Goal: Task Accomplishment & Management: Complete application form

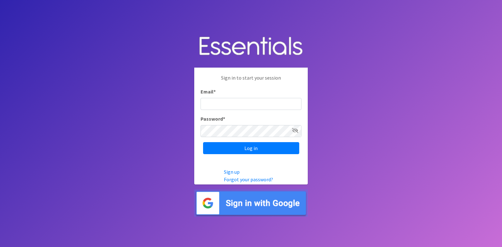
click at [219, 102] on input "Email *" at bounding box center [251, 104] width 101 height 12
type input "[PERSON_NAME][EMAIL_ADDRESS][DOMAIN_NAME]"
click at [203, 142] on input "Log in" at bounding box center [251, 148] width 96 height 12
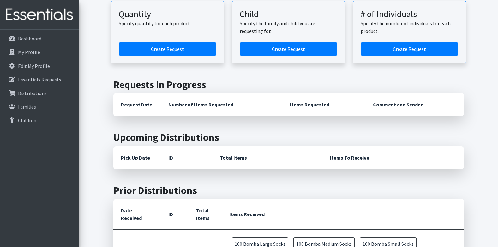
scroll to position [95, 0]
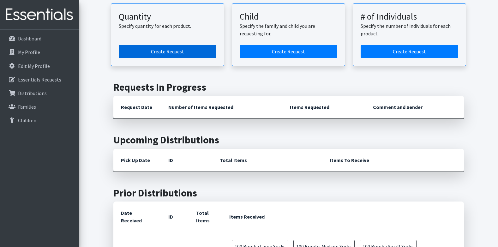
click at [160, 46] on link "Create Request" at bounding box center [168, 51] width 98 height 13
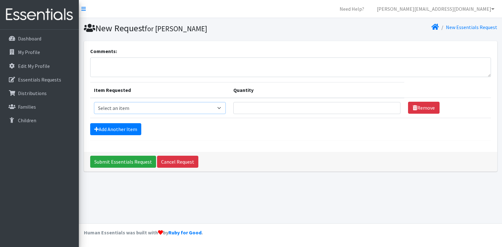
click at [146, 104] on select "Select an item Adult Briefs (x-small) Adult Briefs Large Adult Briefs X-Large A…" at bounding box center [160, 108] width 132 height 12
select select "335"
click at [94, 102] on select "Select an item Adult Briefs (x-small) Adult Briefs Large Adult Briefs X-Large A…" at bounding box center [160, 108] width 132 height 12
click at [122, 129] on link "Add Another Item" at bounding box center [115, 129] width 51 height 12
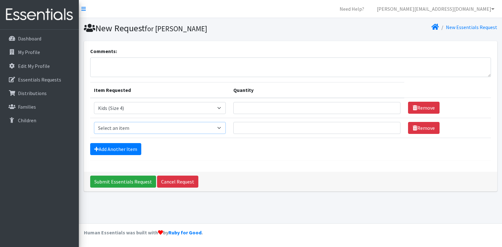
click at [119, 123] on select "Select an item Adult Briefs (x-small) Adult Briefs Large Adult Briefs X-Large A…" at bounding box center [160, 128] width 132 height 12
select select "336"
click at [94, 122] on select "Select an item Adult Briefs (x-small) Adult Briefs Large Adult Briefs X-Large A…" at bounding box center [160, 128] width 132 height 12
click at [121, 147] on link "Add Another Item" at bounding box center [115, 149] width 51 height 12
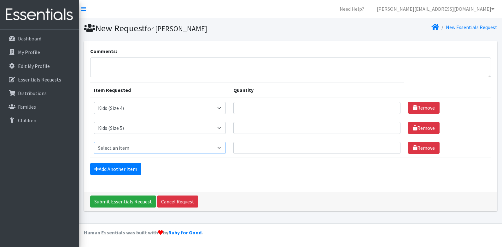
click at [122, 145] on select "Select an item Adult Briefs (x-small) Adult Briefs Large Adult Briefs X-Large A…" at bounding box center [160, 148] width 132 height 12
select select "338"
click at [94, 142] on select "Select an item Adult Briefs (x-small) Adult Briefs Large Adult Briefs X-Large A…" at bounding box center [160, 148] width 132 height 12
click at [258, 106] on input "Quantity" at bounding box center [318, 108] width 168 height 12
type input "400"
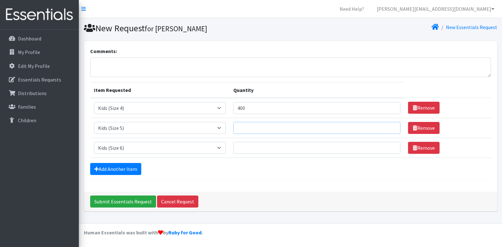
click at [276, 132] on input "Quantity" at bounding box center [318, 128] width 168 height 12
type input "400"
click at [263, 145] on input "Quantity" at bounding box center [318, 148] width 168 height 12
type input "400"
click at [116, 168] on link "Add Another Item" at bounding box center [115, 169] width 51 height 12
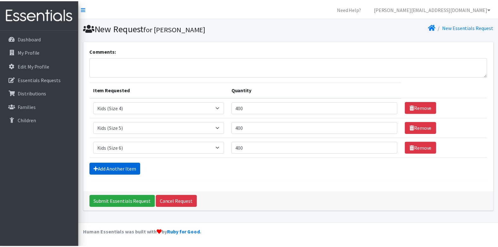
scroll to position [13, 0]
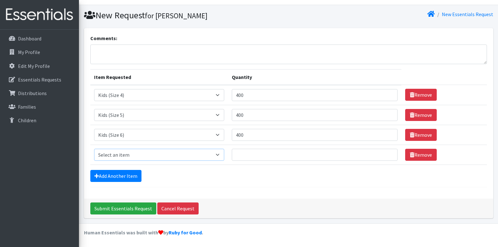
click at [134, 149] on select "Select an item Adult Briefs (x-small) Adult Briefs Large Adult Briefs X-Large A…" at bounding box center [159, 155] width 130 height 12
select select "14417"
click at [94, 149] on select "Select an item Adult Briefs (x-small) Adult Briefs Large Adult Briefs X-Large A…" at bounding box center [159, 155] width 130 height 12
click at [117, 177] on link "Add Another Item" at bounding box center [115, 176] width 51 height 12
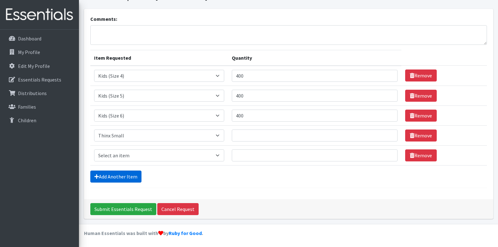
scroll to position [33, 0]
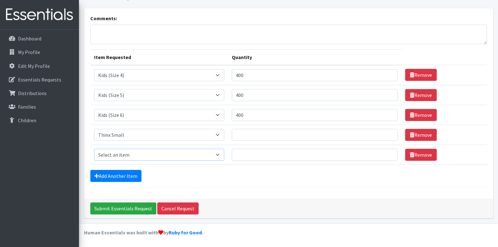
click at [122, 151] on select "Select an item Adult Briefs (x-small) Adult Briefs Large Adult Briefs X-Large A…" at bounding box center [159, 155] width 130 height 12
select select "14416"
click at [94, 149] on select "Select an item Adult Briefs (x-small) Adult Briefs Large Adult Briefs X-Large A…" at bounding box center [159, 155] width 130 height 12
click at [269, 137] on input "Quantity" at bounding box center [314, 135] width 165 height 12
type input "36"
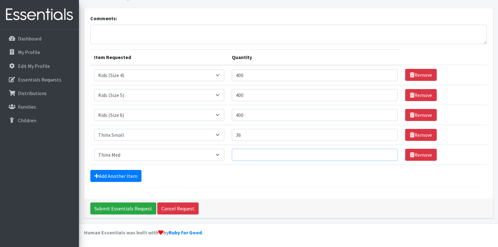
click at [266, 159] on input "Quantity" at bounding box center [314, 155] width 165 height 12
type input "36"
click at [110, 172] on link "Add Another Item" at bounding box center [115, 176] width 51 height 12
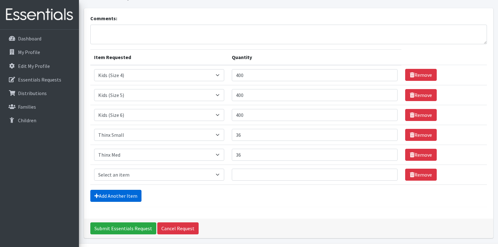
scroll to position [53, 0]
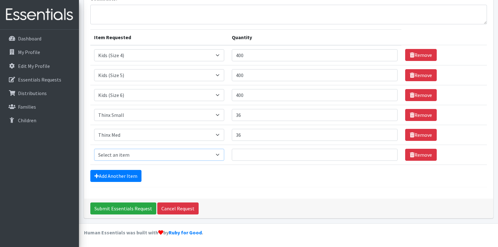
click at [112, 153] on select "Select an item Adult Briefs (x-small) Adult Briefs Large Adult Briefs X-Large A…" at bounding box center [159, 155] width 130 height 12
click at [339, 193] on div "Comments: Item Requested Quantity Item Requested Select an item Adult Briefs (x…" at bounding box center [288, 93] width 409 height 210
click at [189, 157] on select "Select an item Adult Briefs (x-small) Adult Briefs Large Adult Briefs X-Large A…" at bounding box center [159, 155] width 130 height 12
click at [174, 182] on form "Comments: Item Requested Quantity Item Requested Select an item Adult Briefs (x…" at bounding box center [288, 91] width 396 height 193
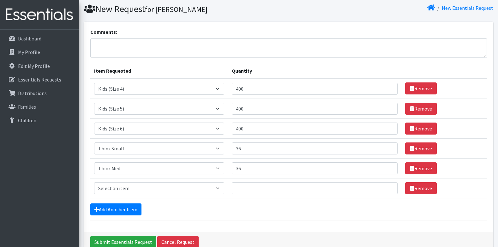
scroll to position [0, 0]
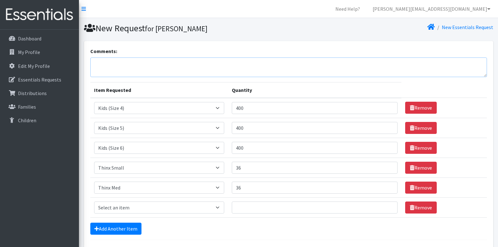
click at [164, 65] on textarea "Comments:" at bounding box center [288, 67] width 396 height 20
click at [231, 63] on textarea "This request is for the Stoddard County Family Resource Center" at bounding box center [288, 67] width 396 height 20
click at [258, 62] on textarea "This request is for the Stoddard County Family Resource Center. We are also nee…" at bounding box center [288, 67] width 396 height 20
click at [329, 64] on textarea "This request is for the Stoddard County Family Resource Center. We are also nee…" at bounding box center [288, 67] width 396 height 20
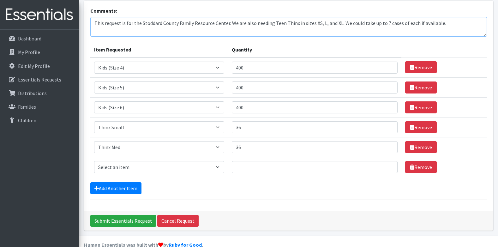
scroll to position [53, 0]
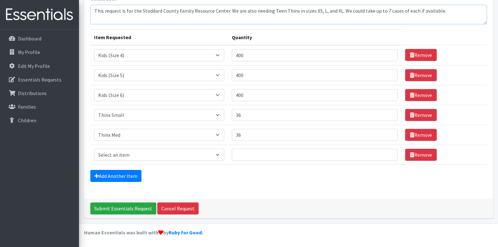
type textarea "This request is for the Stoddard County Family Resource Center. We are also nee…"
click at [149, 157] on select "Select an item Adult Briefs (x-small) Adult Briefs Large Adult Briefs X-Large A…" at bounding box center [159, 155] width 130 height 12
click at [424, 154] on link "Remove" at bounding box center [421, 155] width 32 height 12
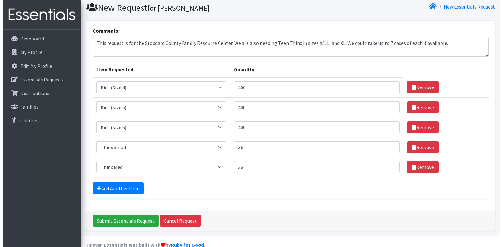
scroll to position [32, 0]
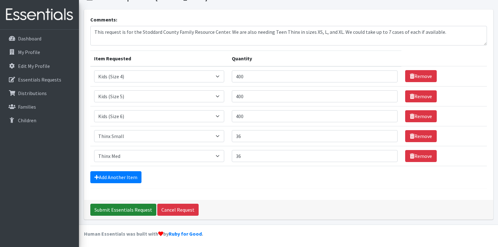
click at [109, 208] on input "Submit Essentials Request" at bounding box center [123, 210] width 66 height 12
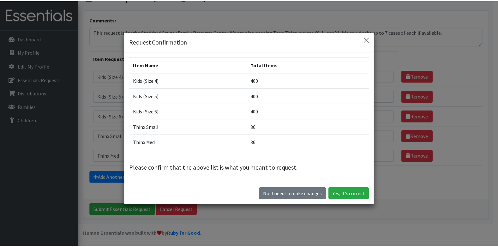
scroll to position [18, 0]
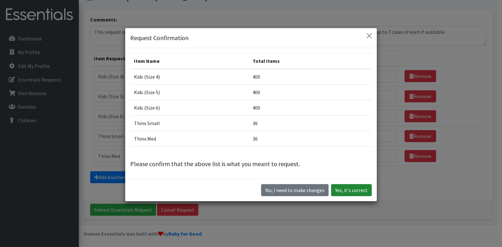
click at [345, 187] on button "Yes, it's correct" at bounding box center [351, 190] width 41 height 12
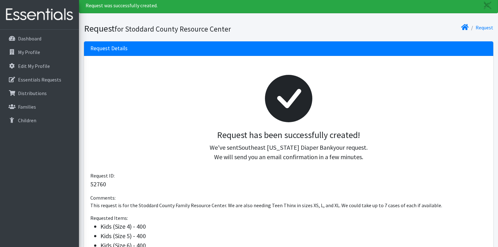
scroll to position [32, 0]
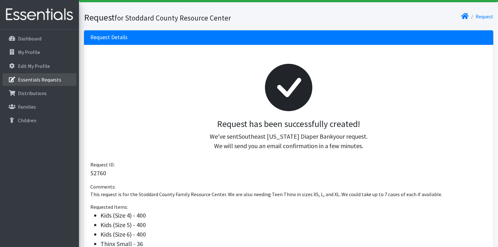
click at [47, 76] on link "Essentials Requests" at bounding box center [40, 79] width 74 height 13
